Goal: Information Seeking & Learning: Learn about a topic

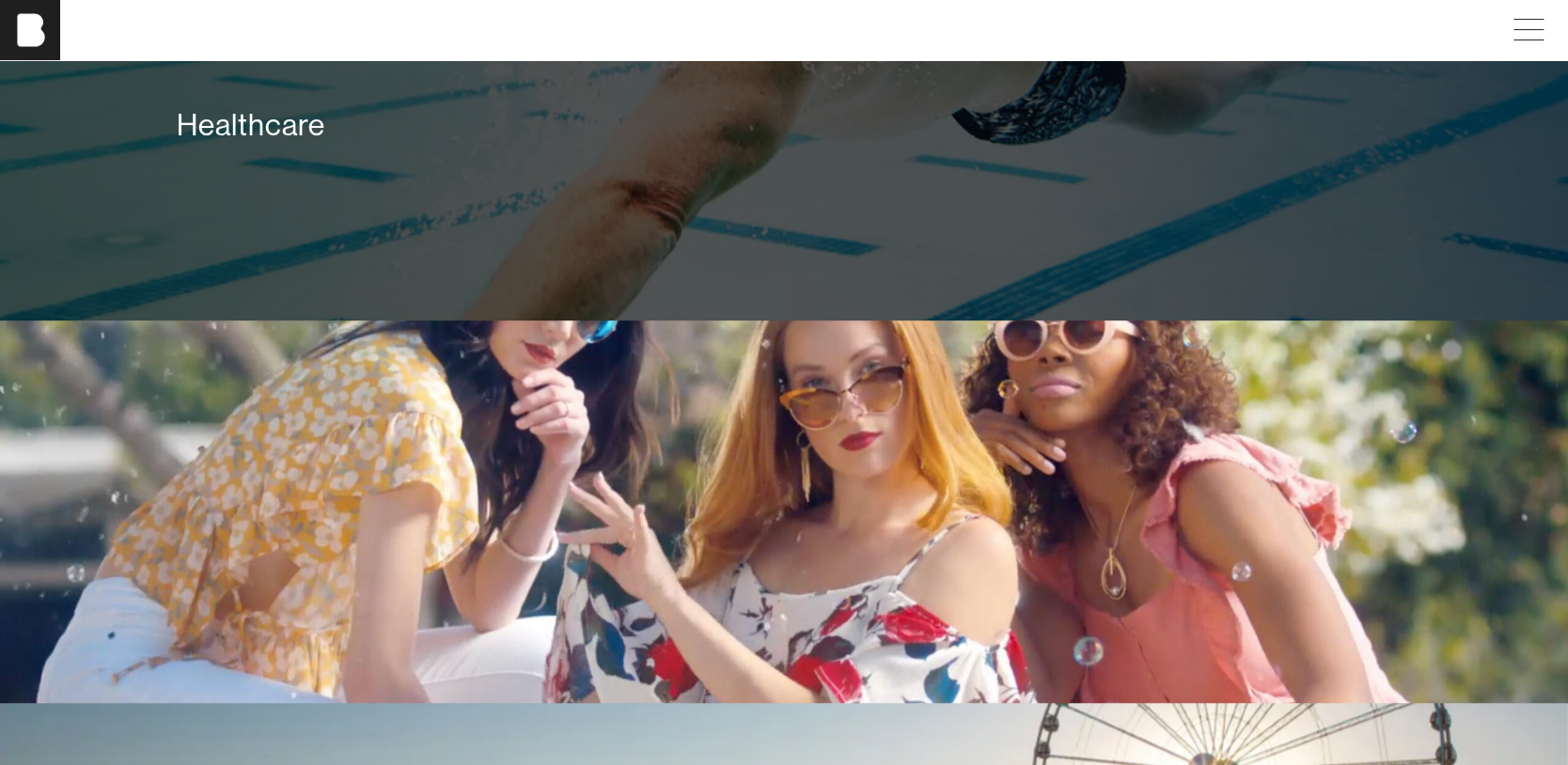
scroll to position [3759, 0]
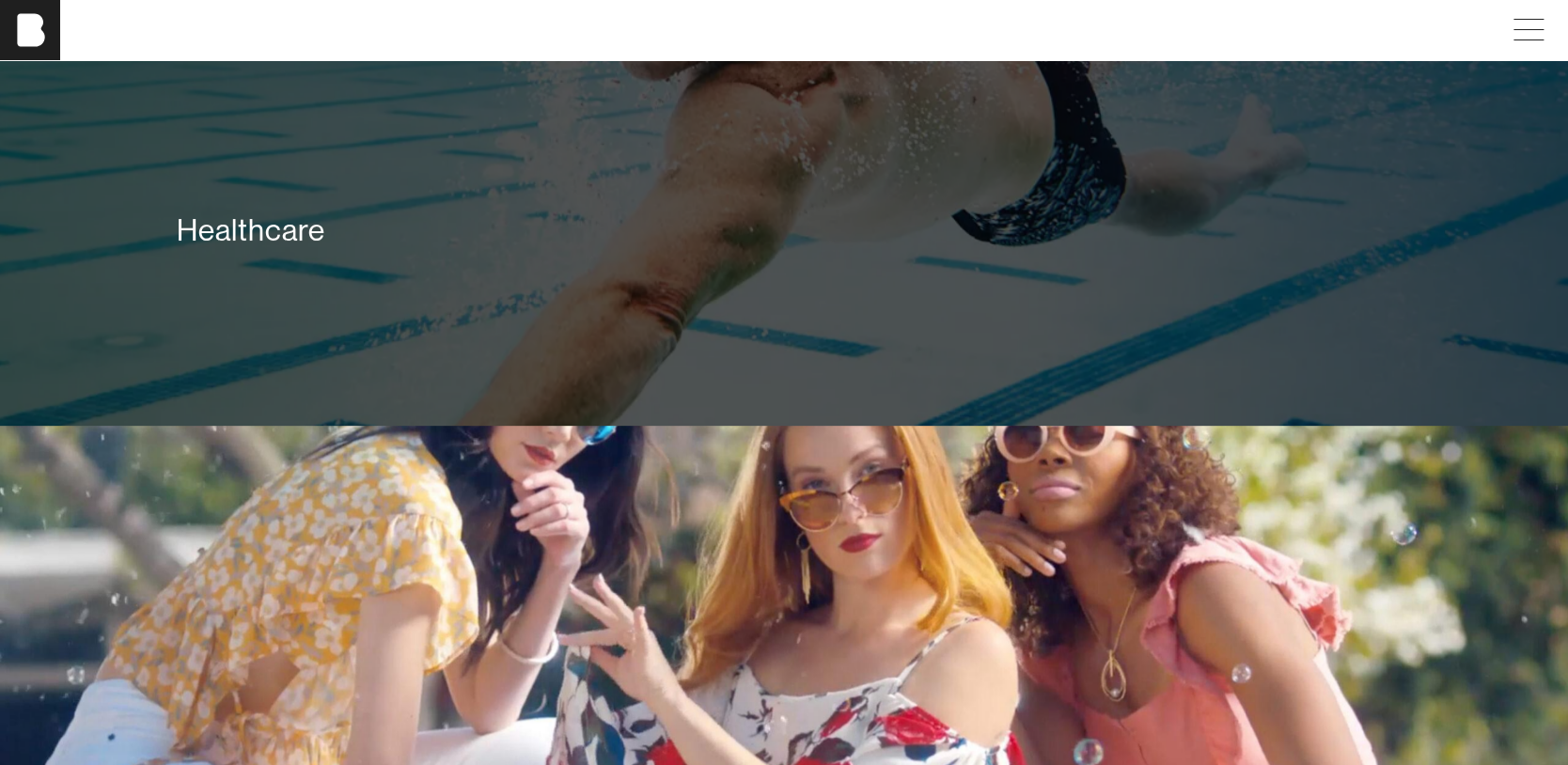
click at [306, 249] on div "Healthcare" at bounding box center [783, 230] width 1213 height 38
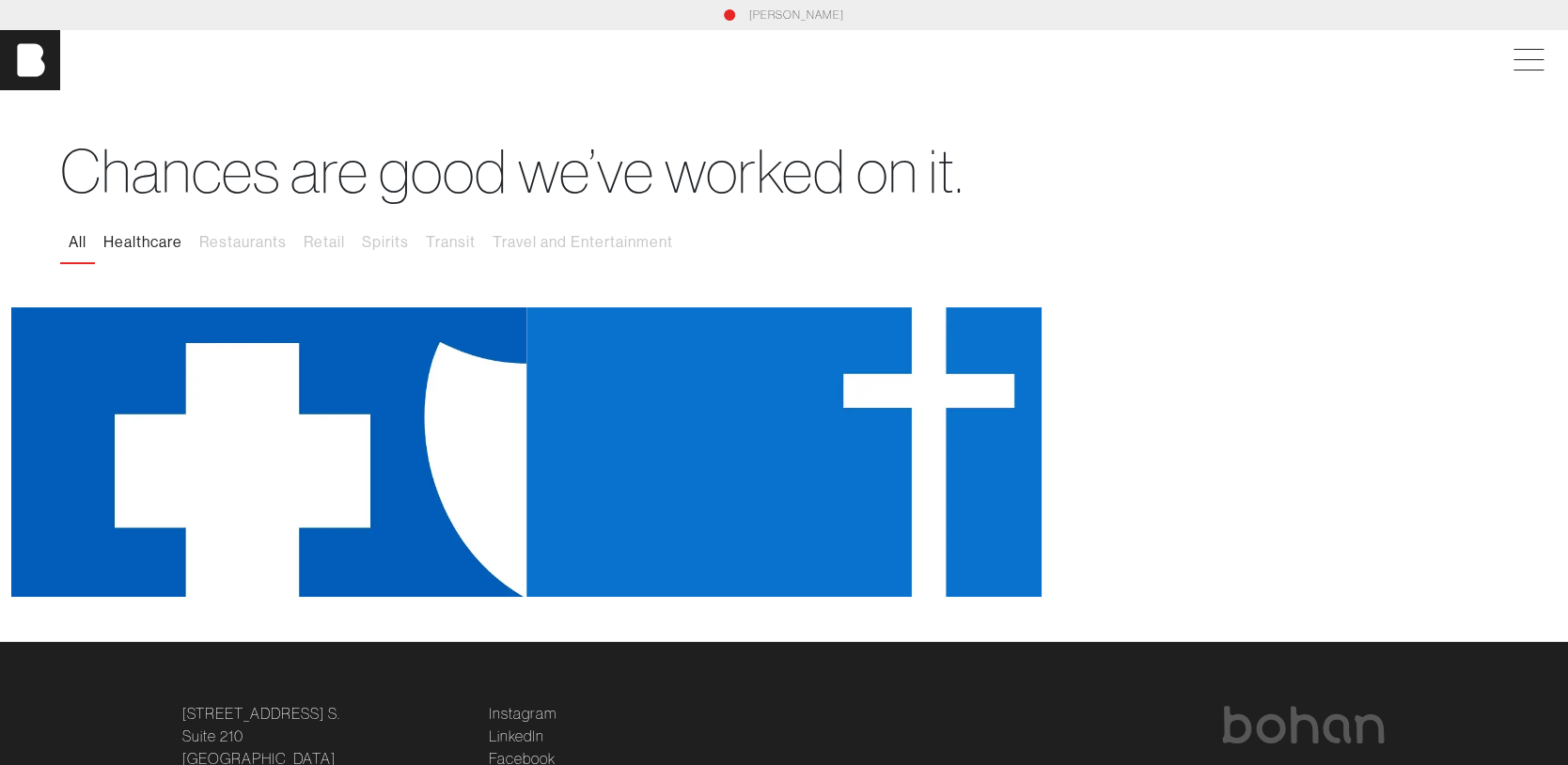
click at [121, 237] on button "Healthcare" at bounding box center [143, 242] width 96 height 40
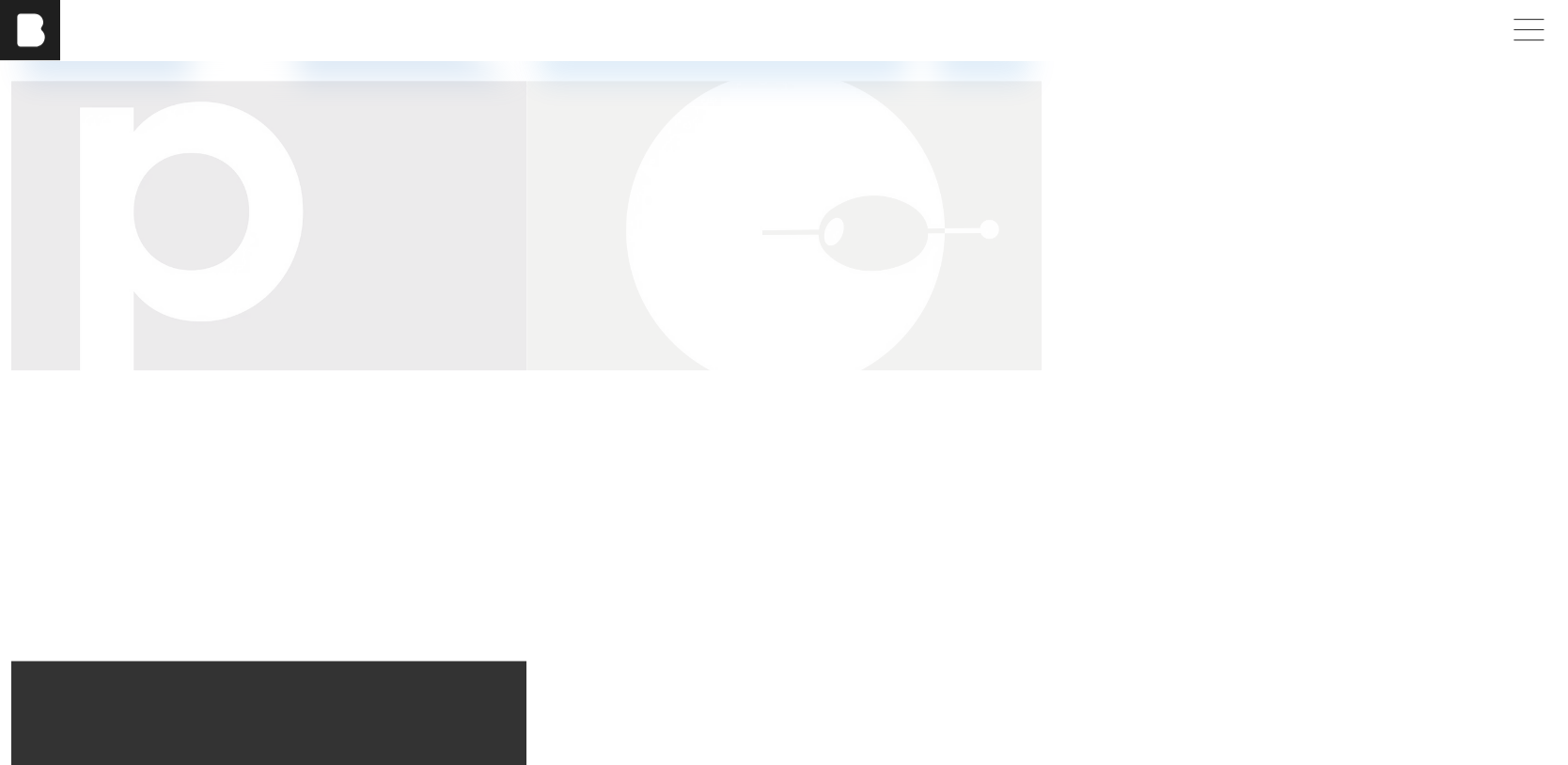
scroll to position [181, 0]
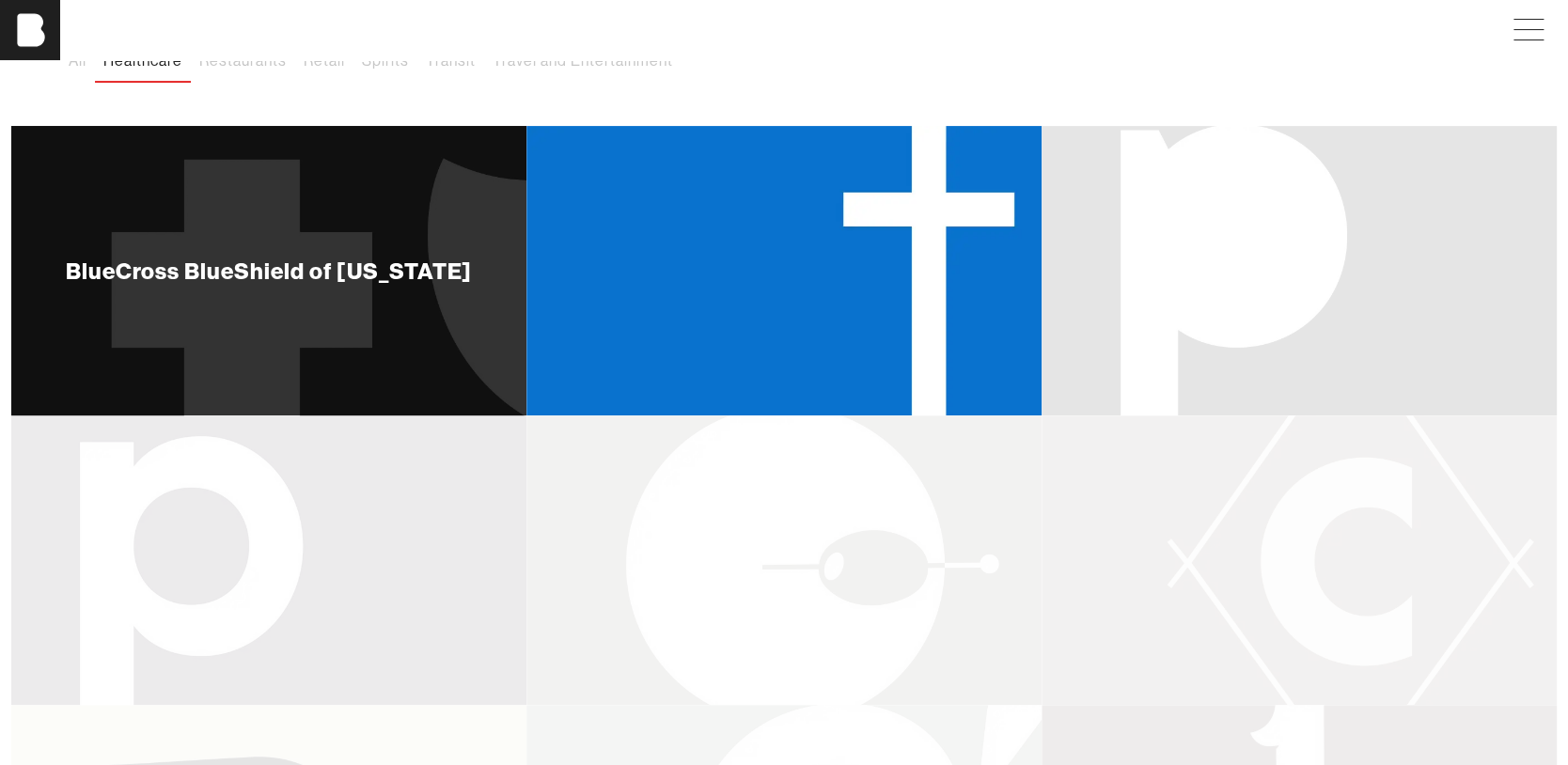
click at [356, 269] on div "BlueCross BlueShield of [US_STATE]" at bounding box center [270, 270] width 407 height 22
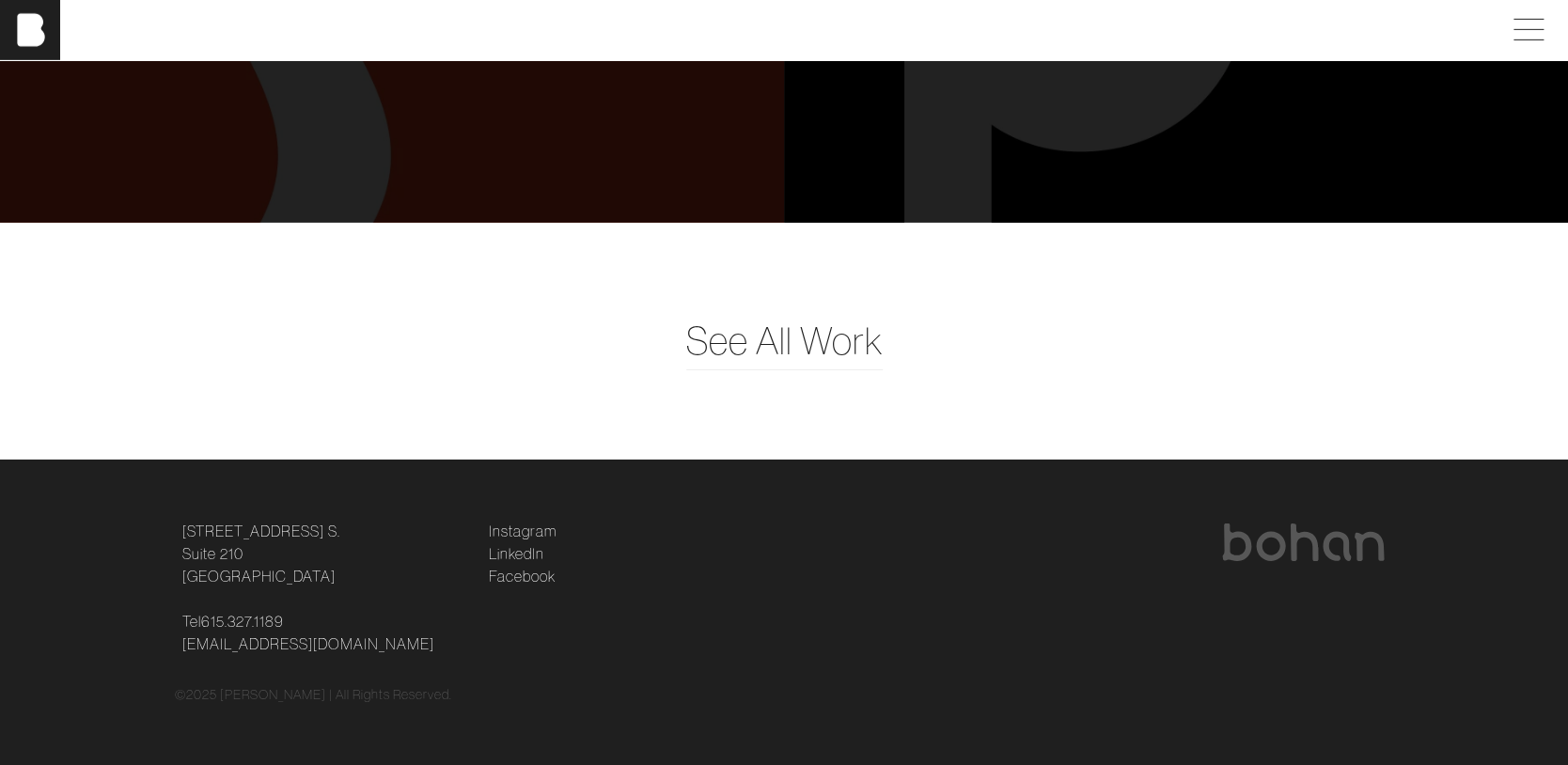
scroll to position [6723, 0]
click at [512, 520] on link "Instagram" at bounding box center [523, 530] width 68 height 22
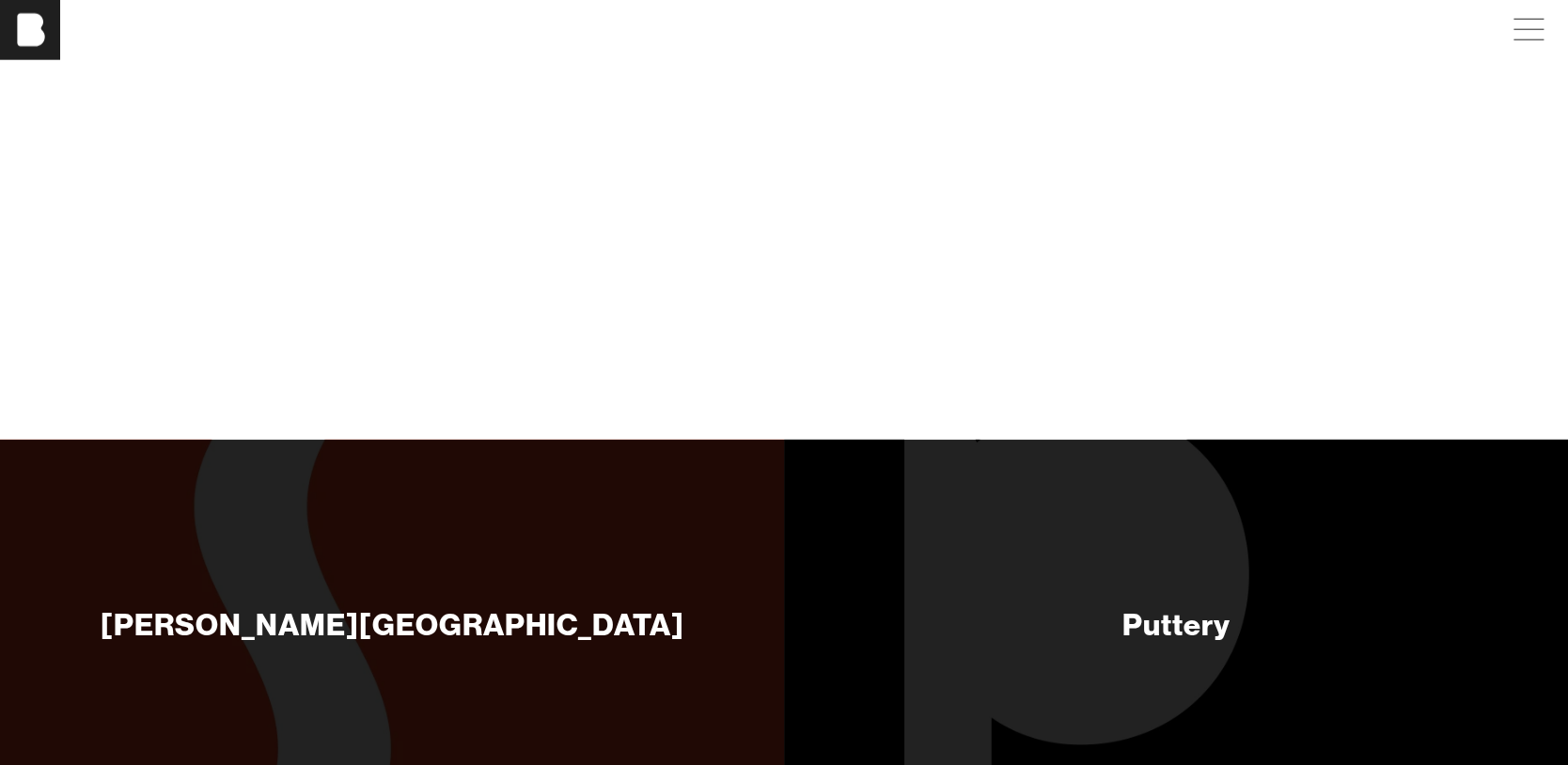
scroll to position [6065, 0]
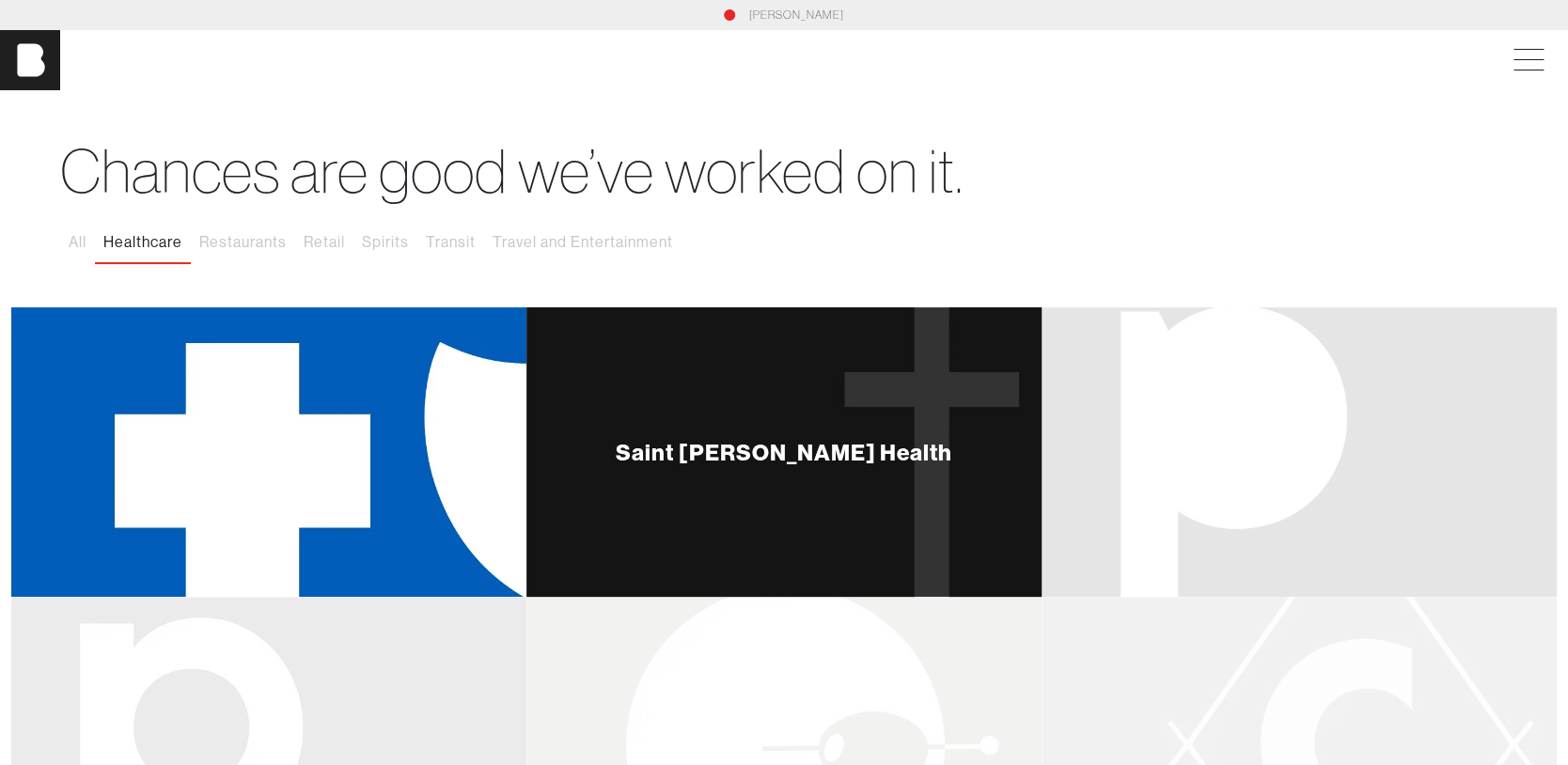
click at [836, 414] on div "Saint [PERSON_NAME] Health" at bounding box center [784, 452] width 515 height 290
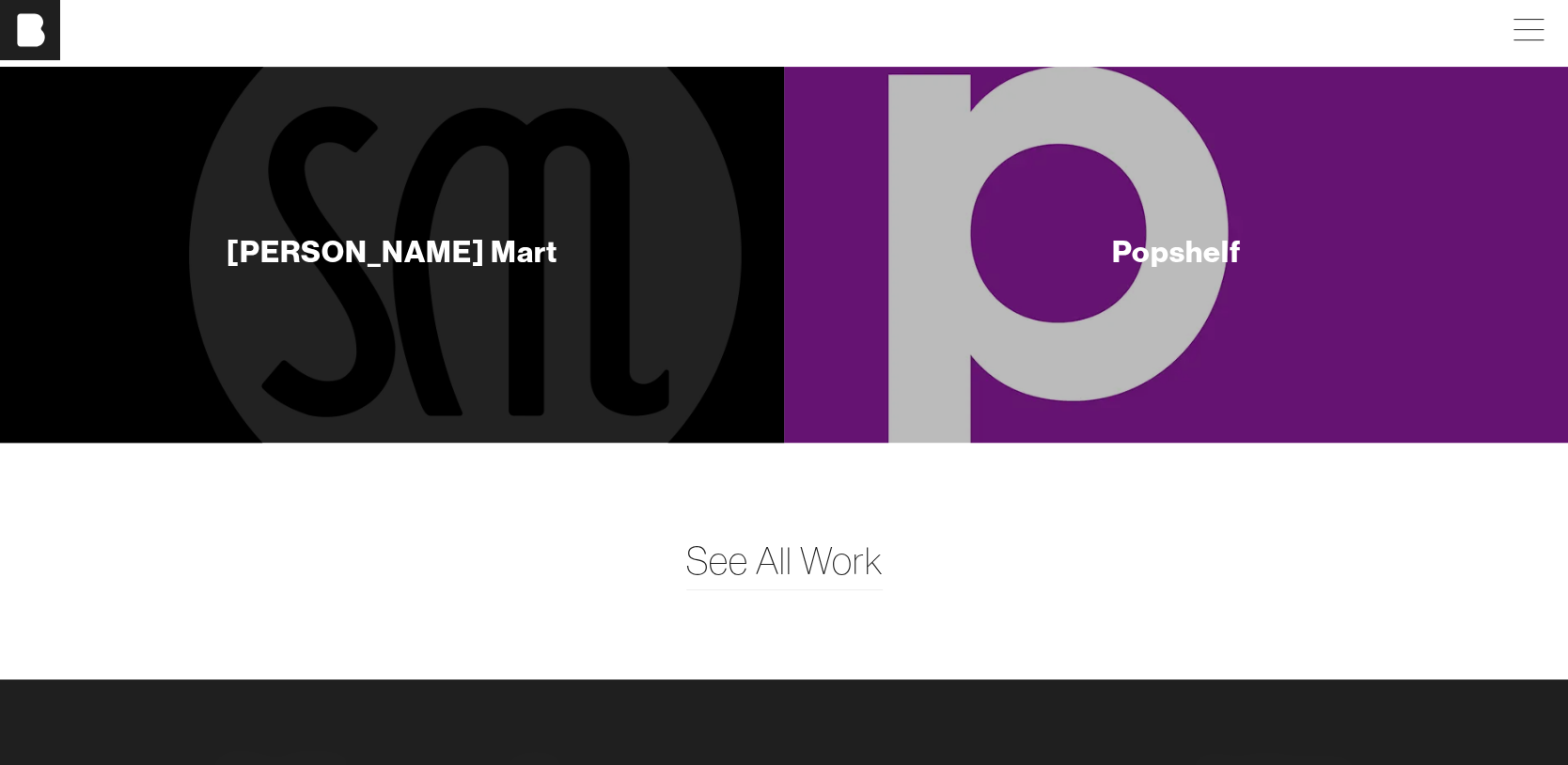
scroll to position [11201, 0]
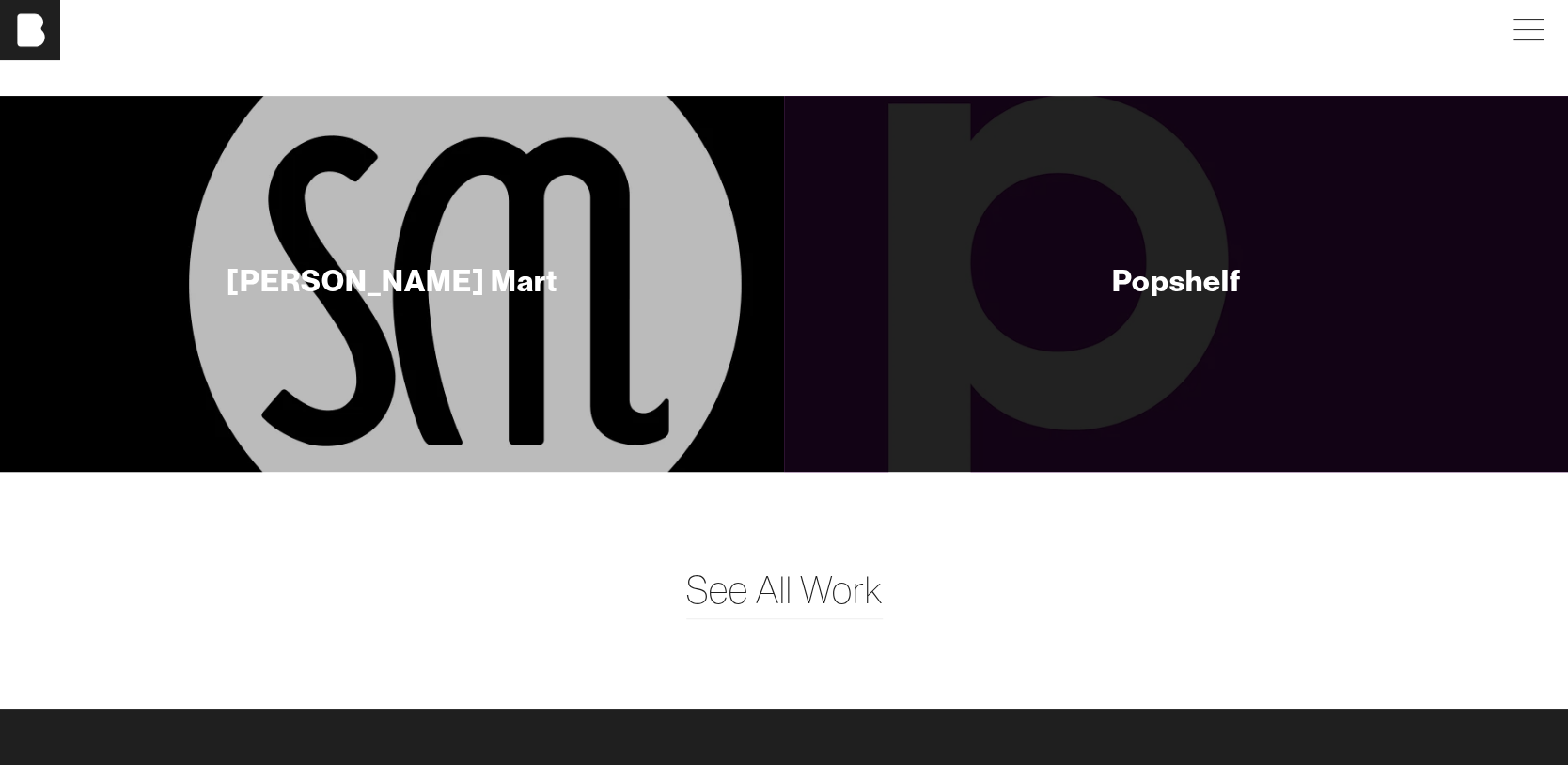
click at [554, 256] on div "[PERSON_NAME] Mart" at bounding box center [392, 284] width 784 height 376
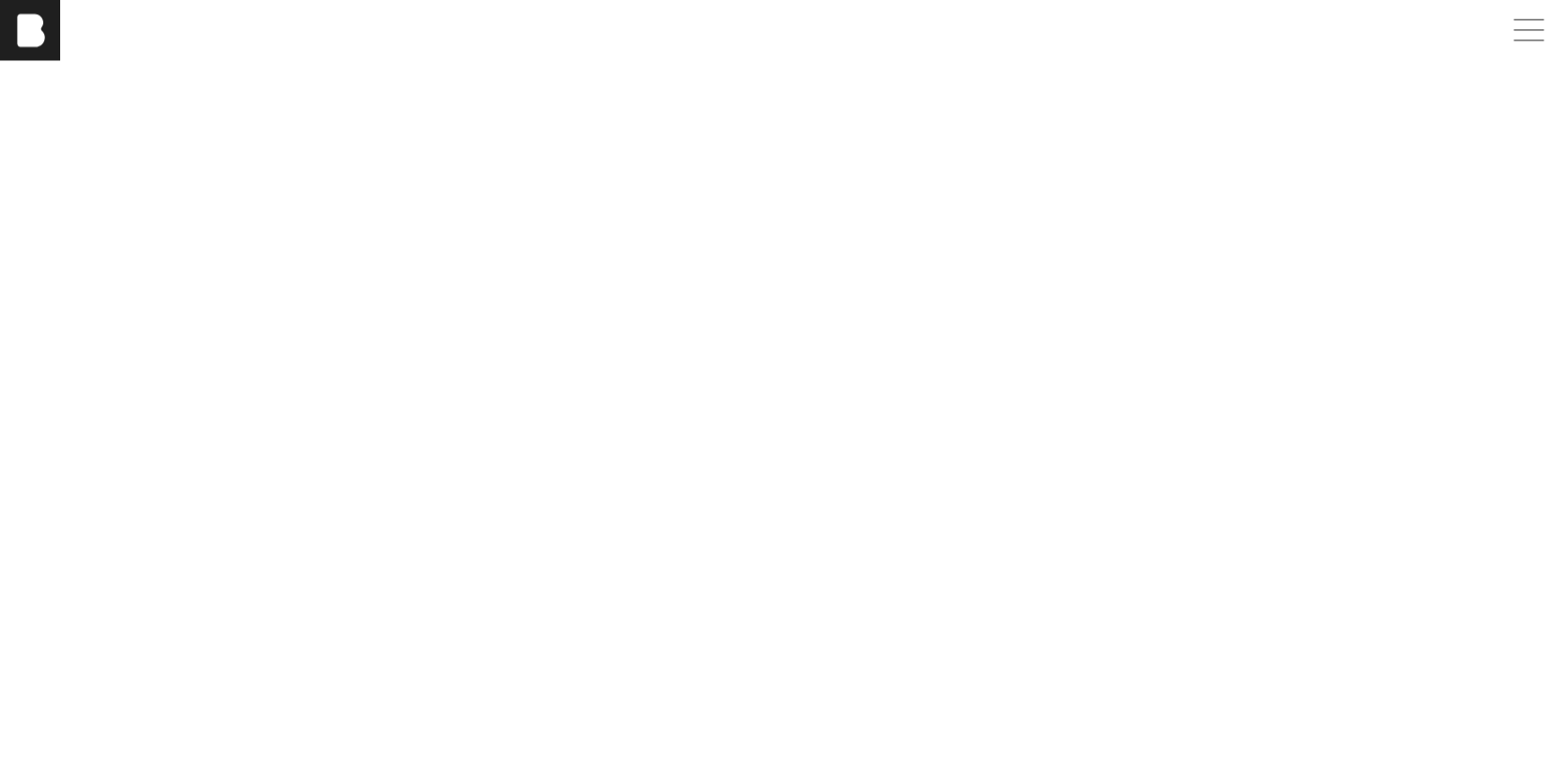
scroll to position [5638, 0]
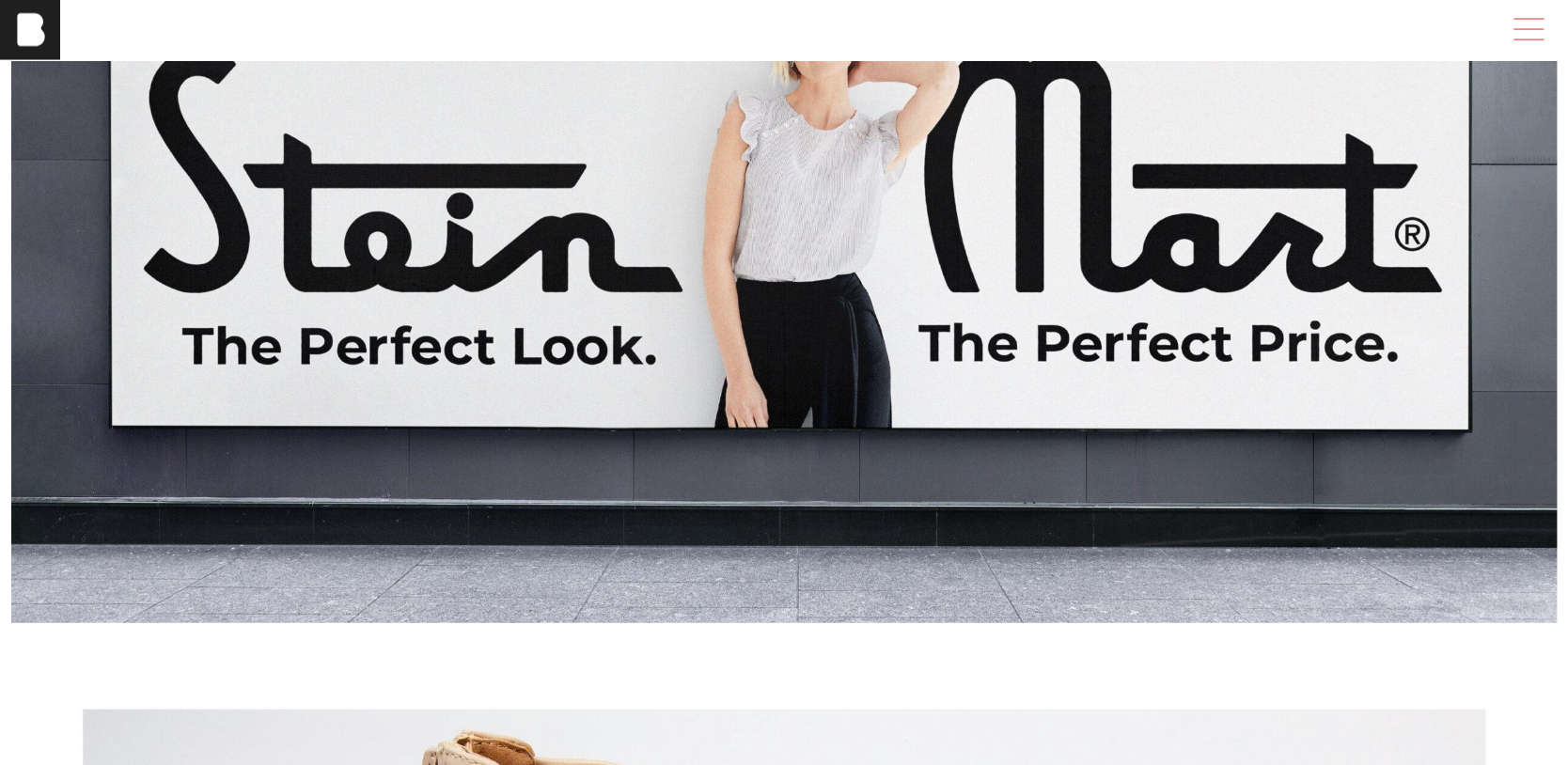
click at [1538, 42] on span at bounding box center [1524, 30] width 44 height 34
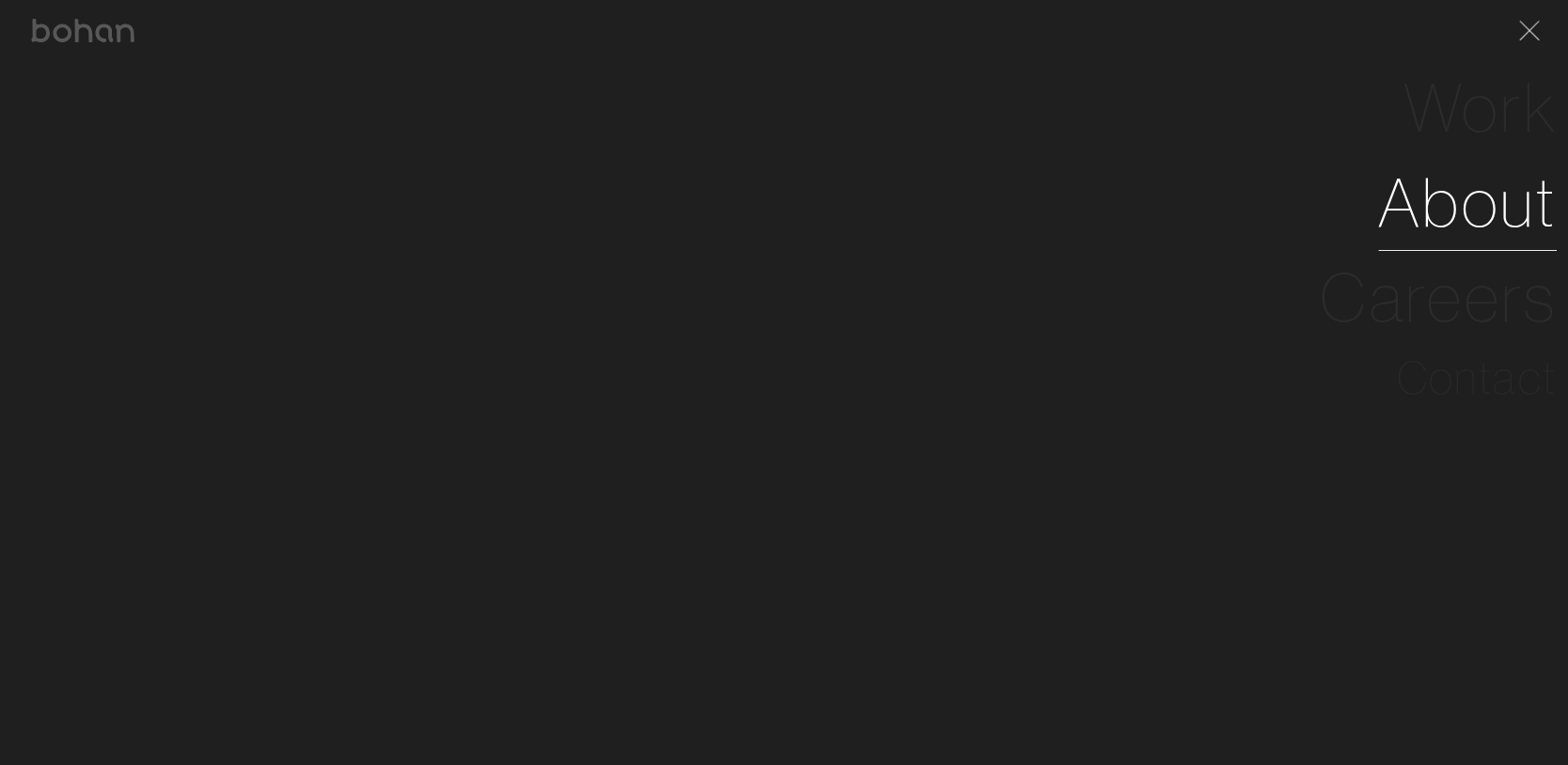
click at [1518, 211] on link "About" at bounding box center [1467, 203] width 178 height 95
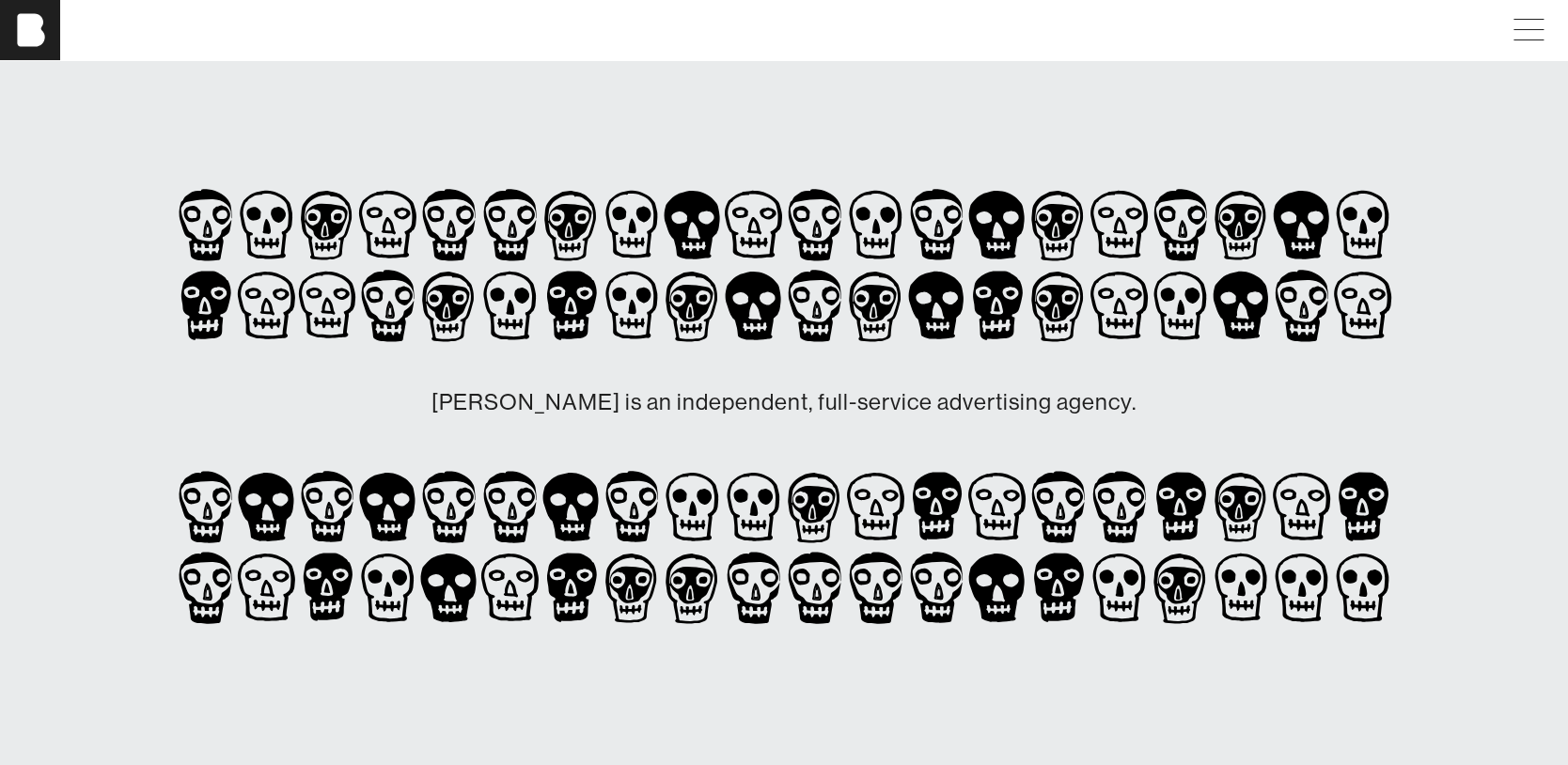
scroll to position [282, 0]
